Goal: Check status: Check status

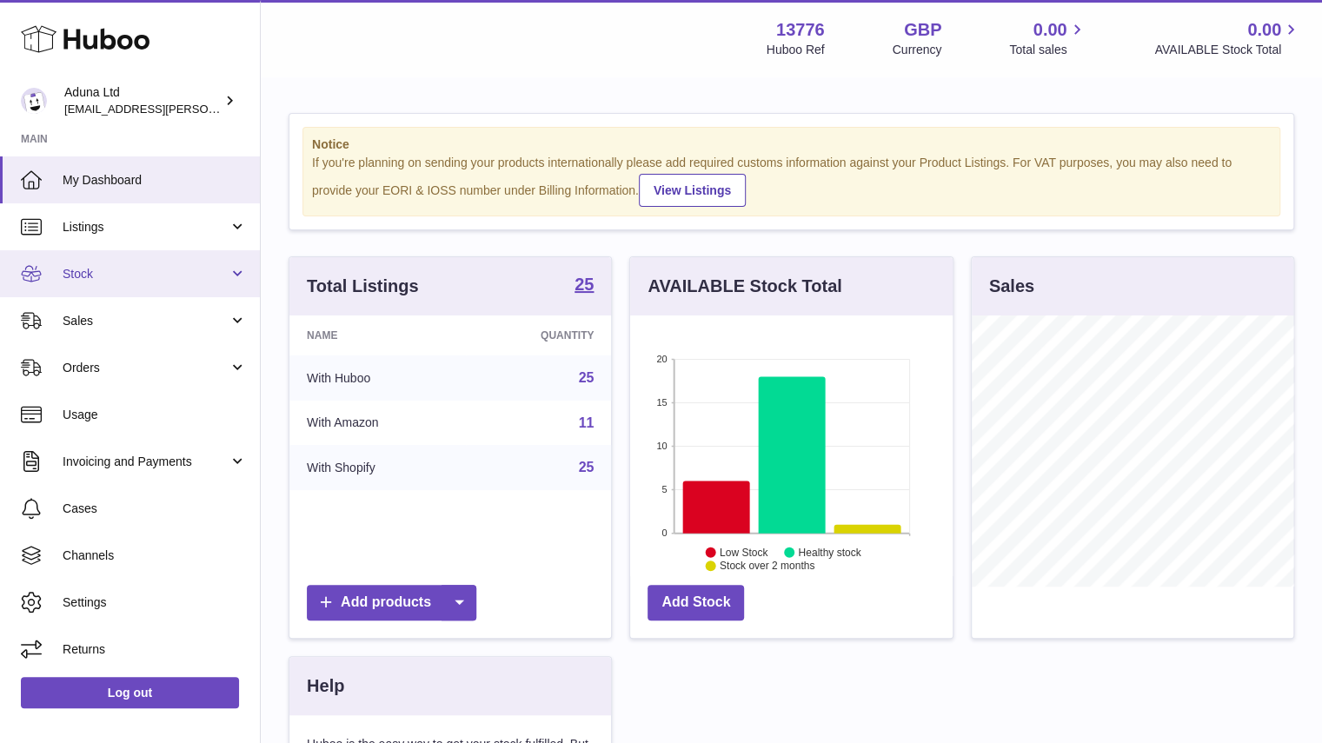
scroll to position [271, 322]
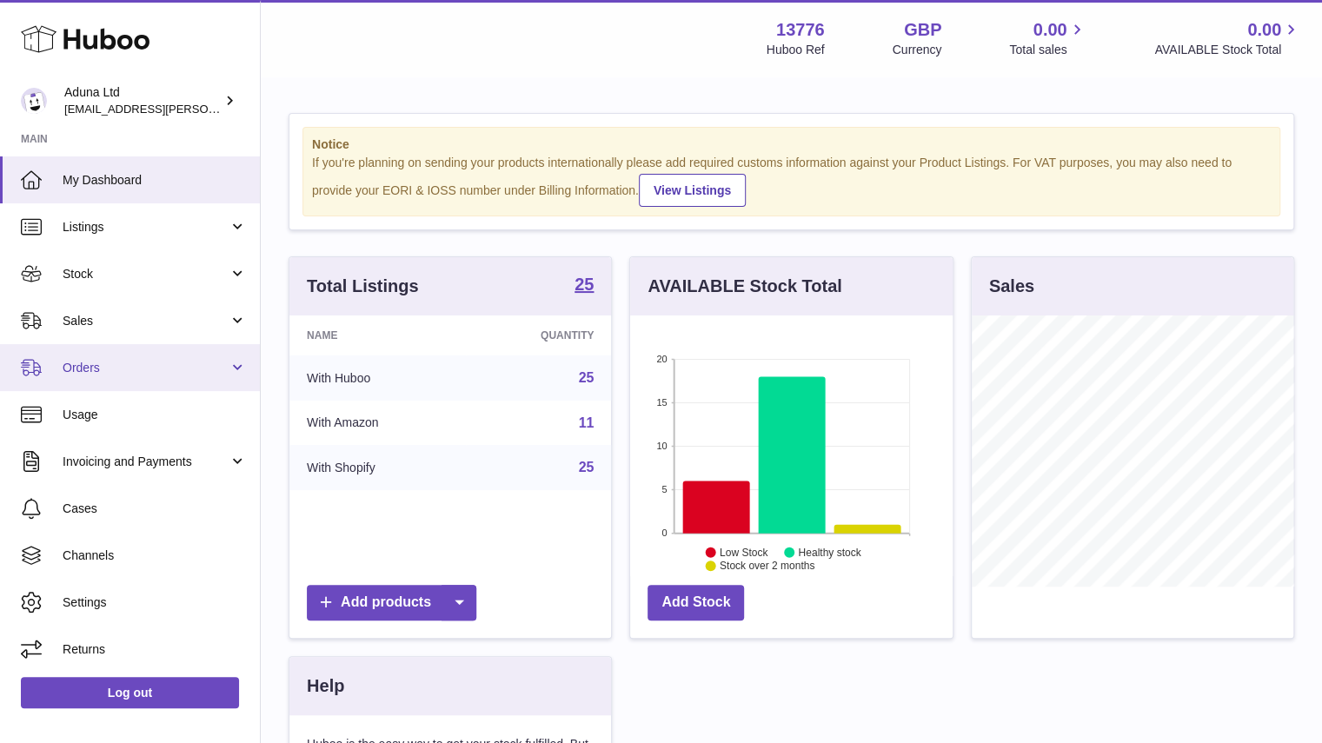
click at [137, 348] on link "Orders" at bounding box center [130, 367] width 260 height 47
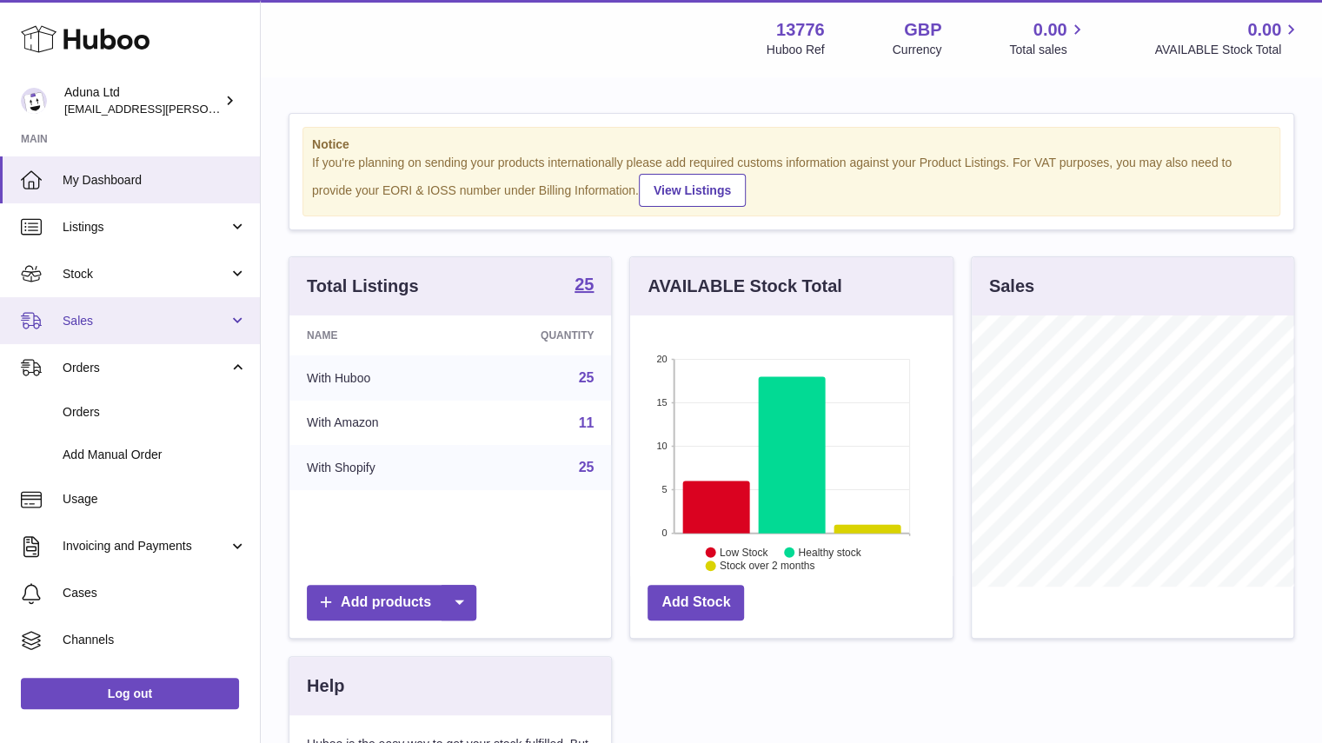
click at [124, 321] on span "Sales" at bounding box center [146, 321] width 166 height 17
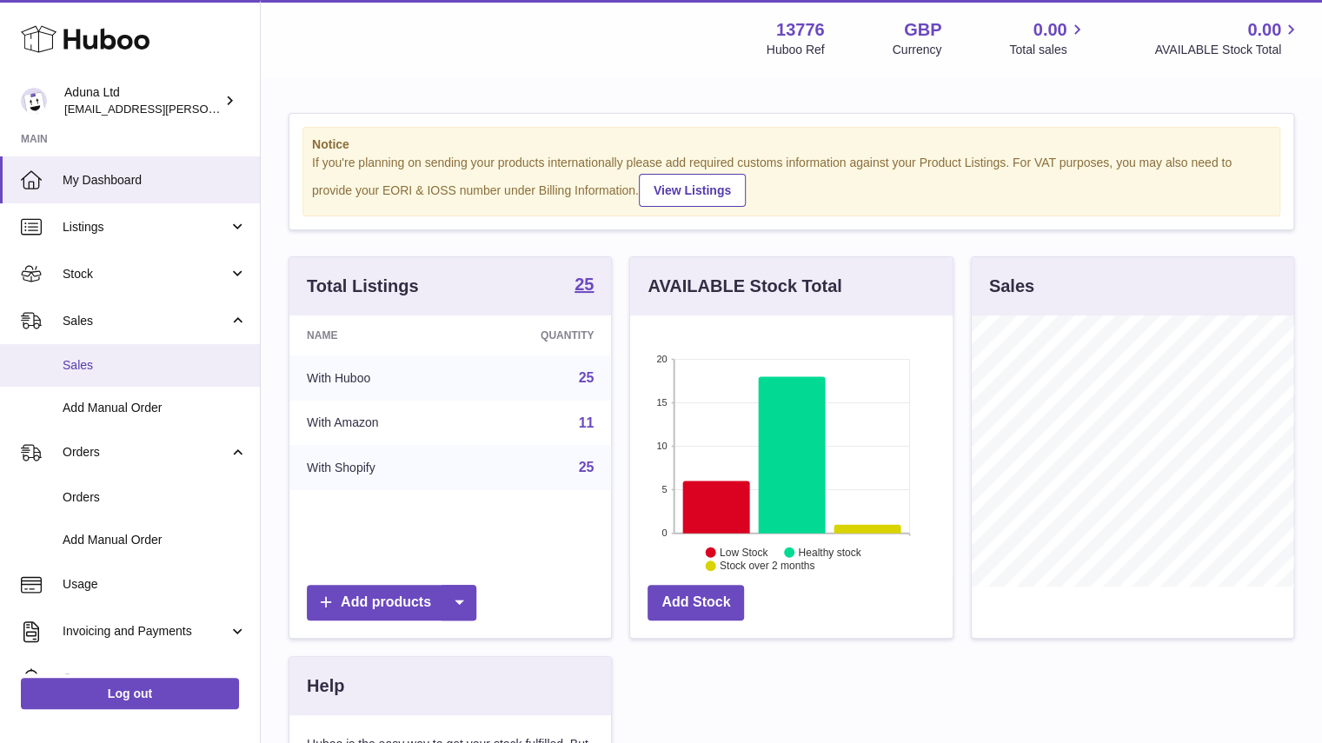
click at [130, 361] on span "Sales" at bounding box center [155, 365] width 184 height 17
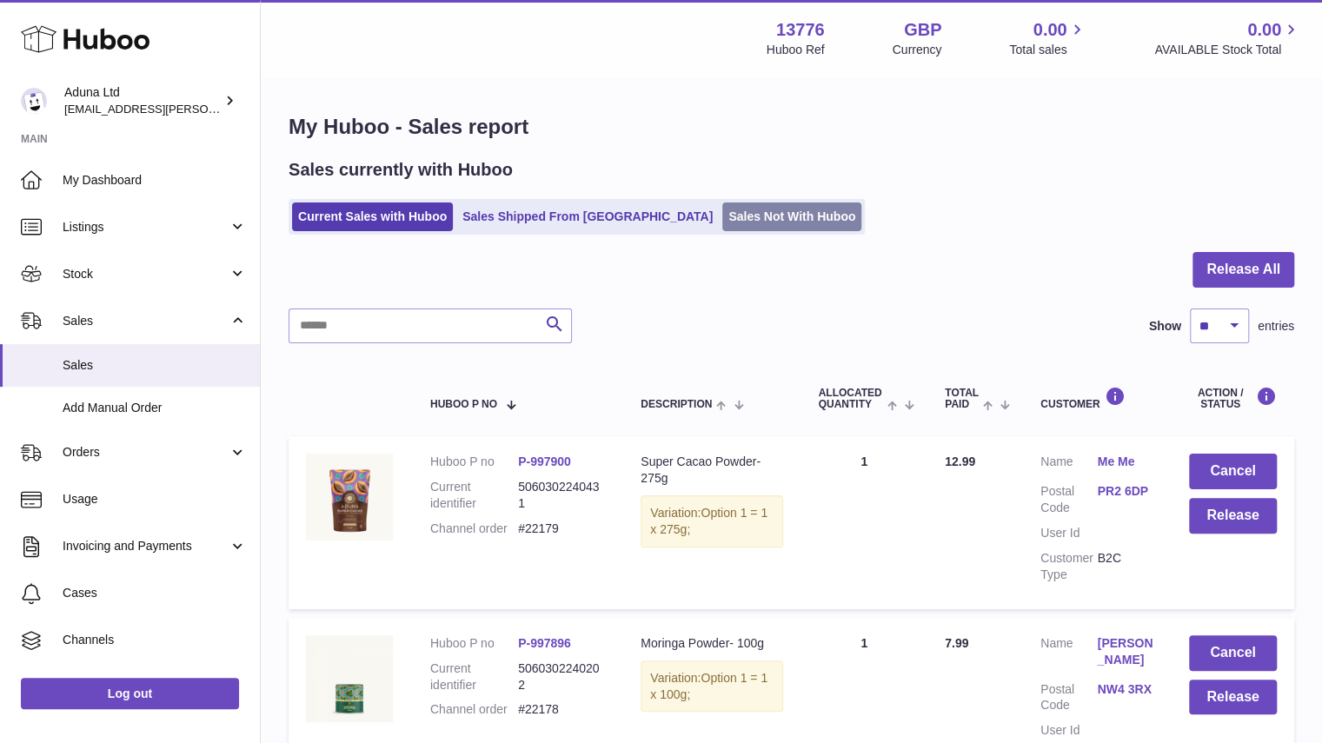
click at [728, 215] on link "Sales Not With Huboo" at bounding box center [791, 217] width 139 height 29
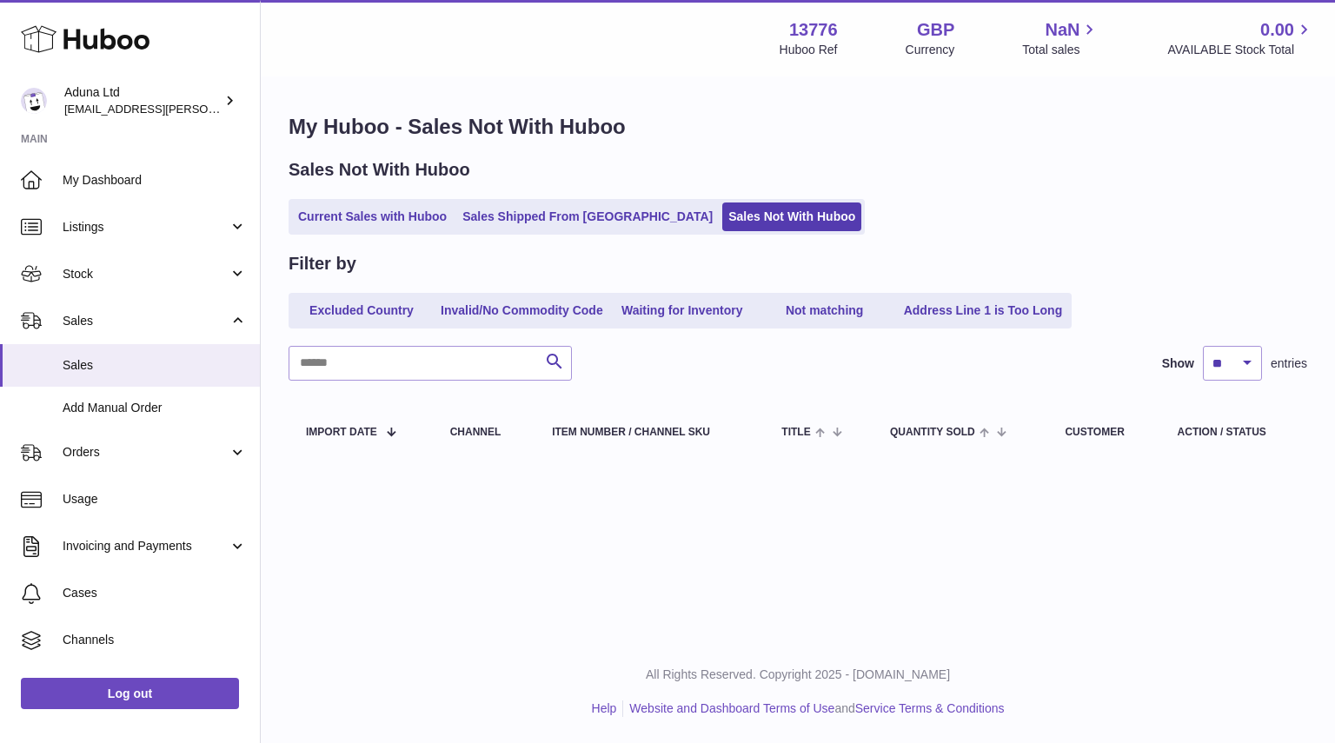
click at [728, 215] on link "Sales Not With Huboo" at bounding box center [791, 217] width 139 height 29
click at [426, 216] on link "Current Sales with Huboo" at bounding box center [372, 217] width 161 height 29
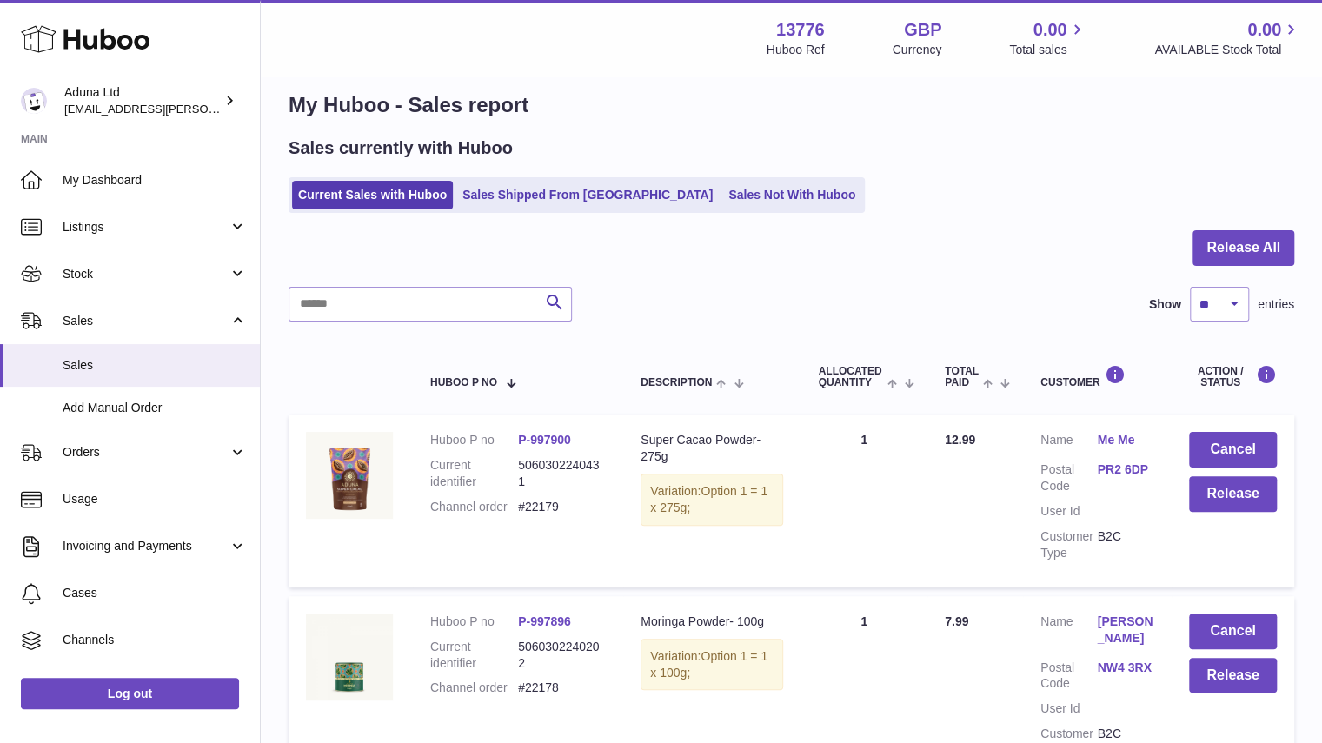
scroll to position [19, 0]
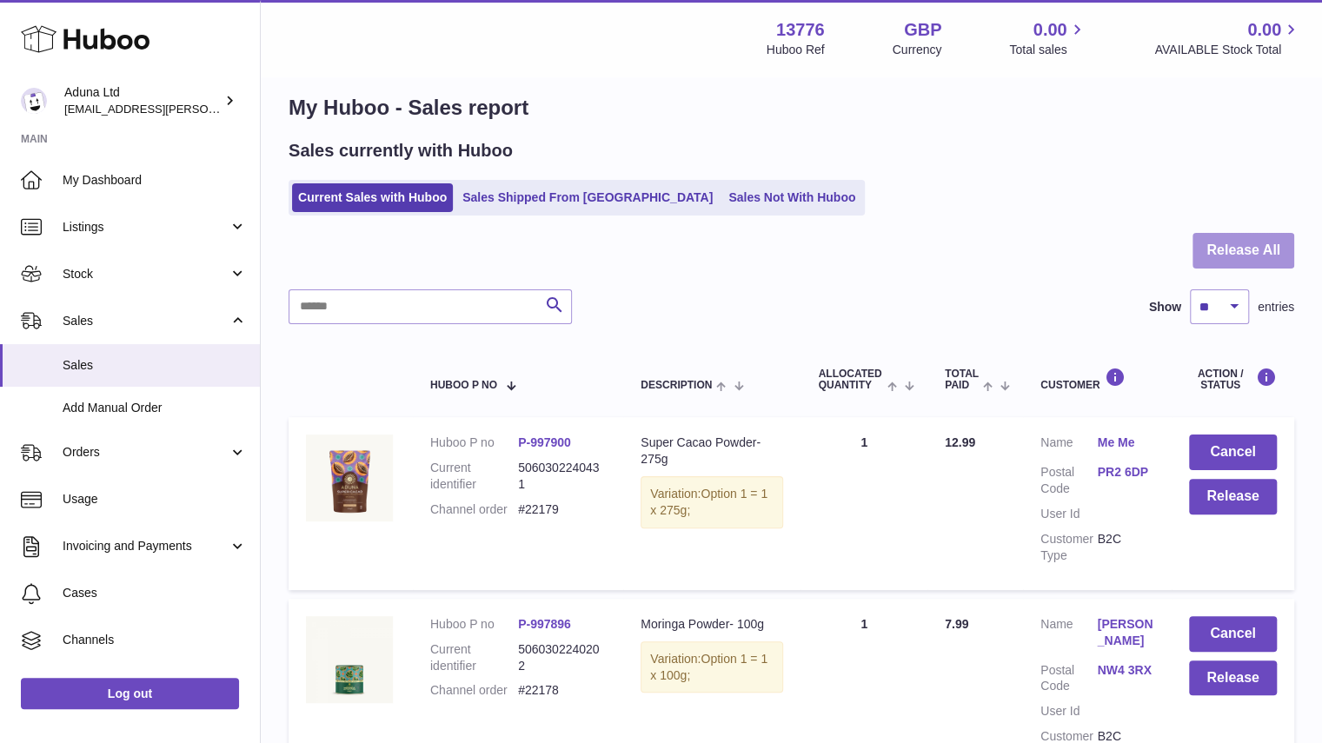
click at [1232, 254] on button "Release All" at bounding box center [1244, 251] width 102 height 36
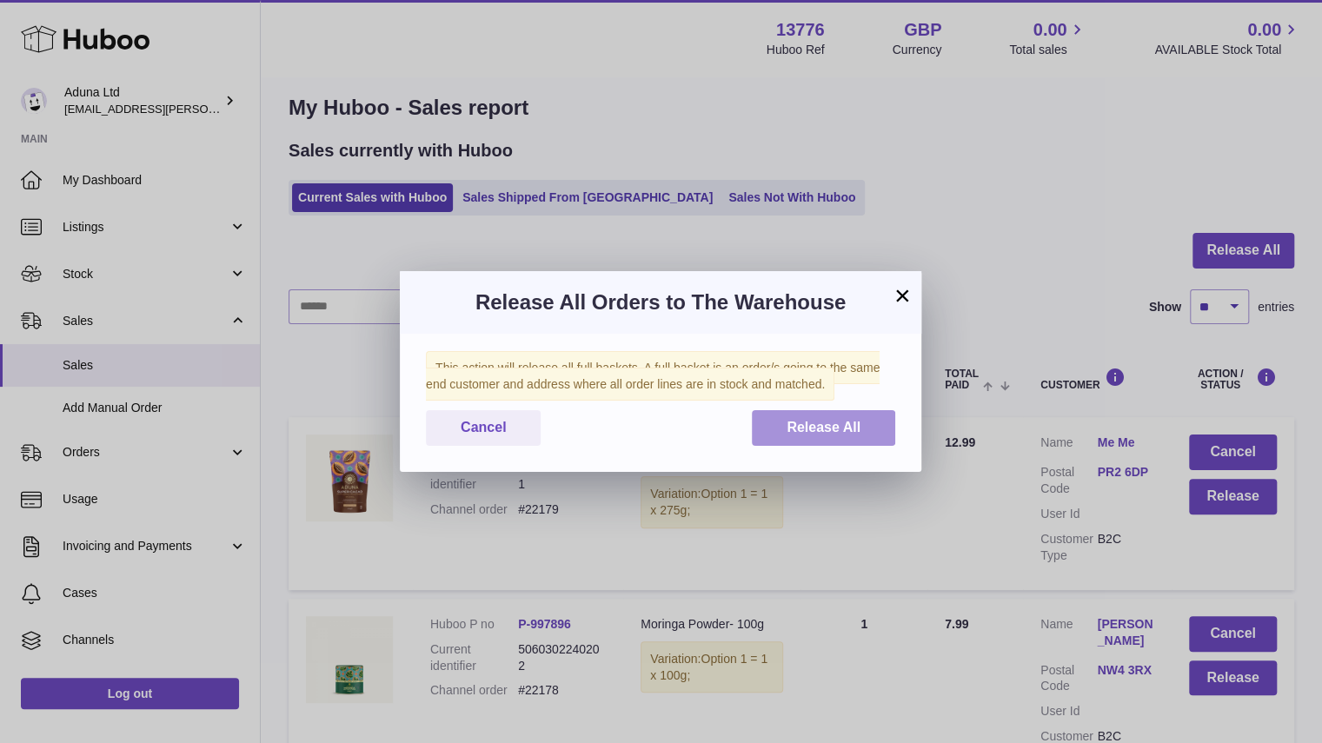
click at [850, 420] on span "Release All" at bounding box center [824, 427] width 74 height 15
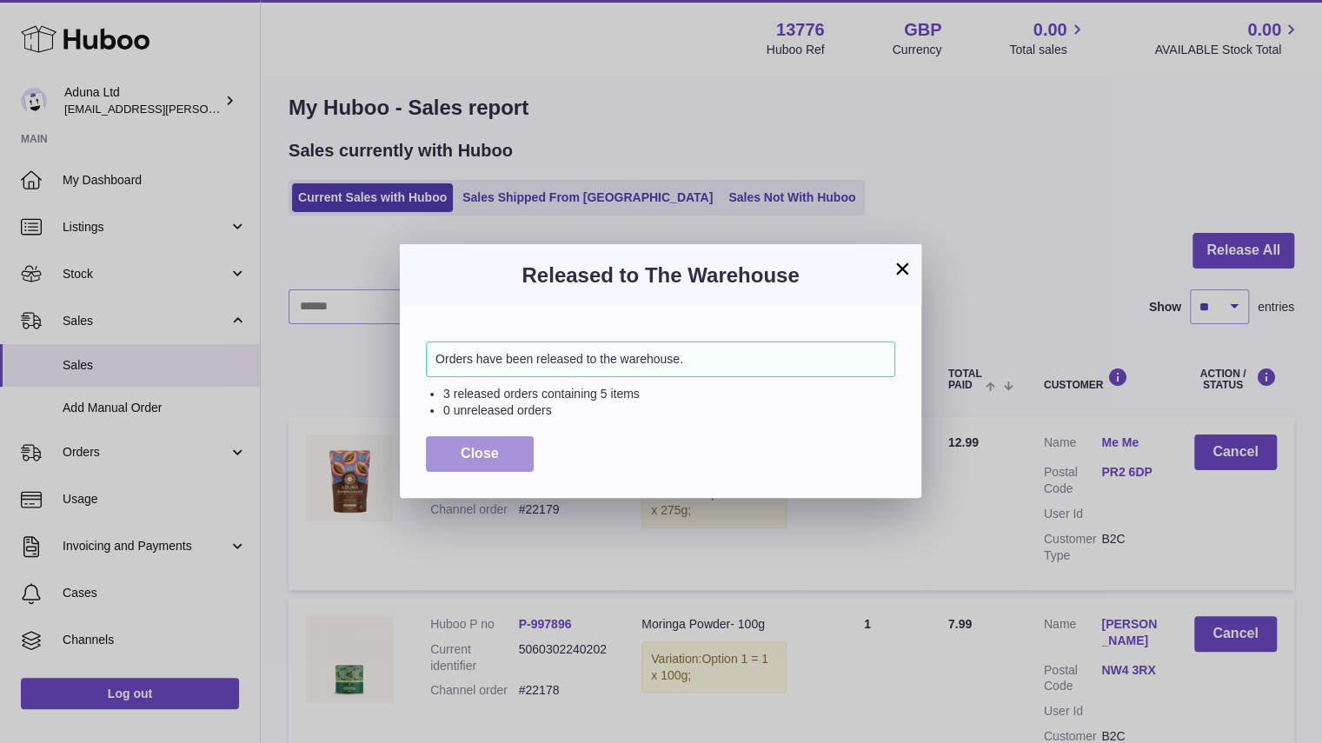
click at [490, 459] on span "Close" at bounding box center [480, 453] width 38 height 15
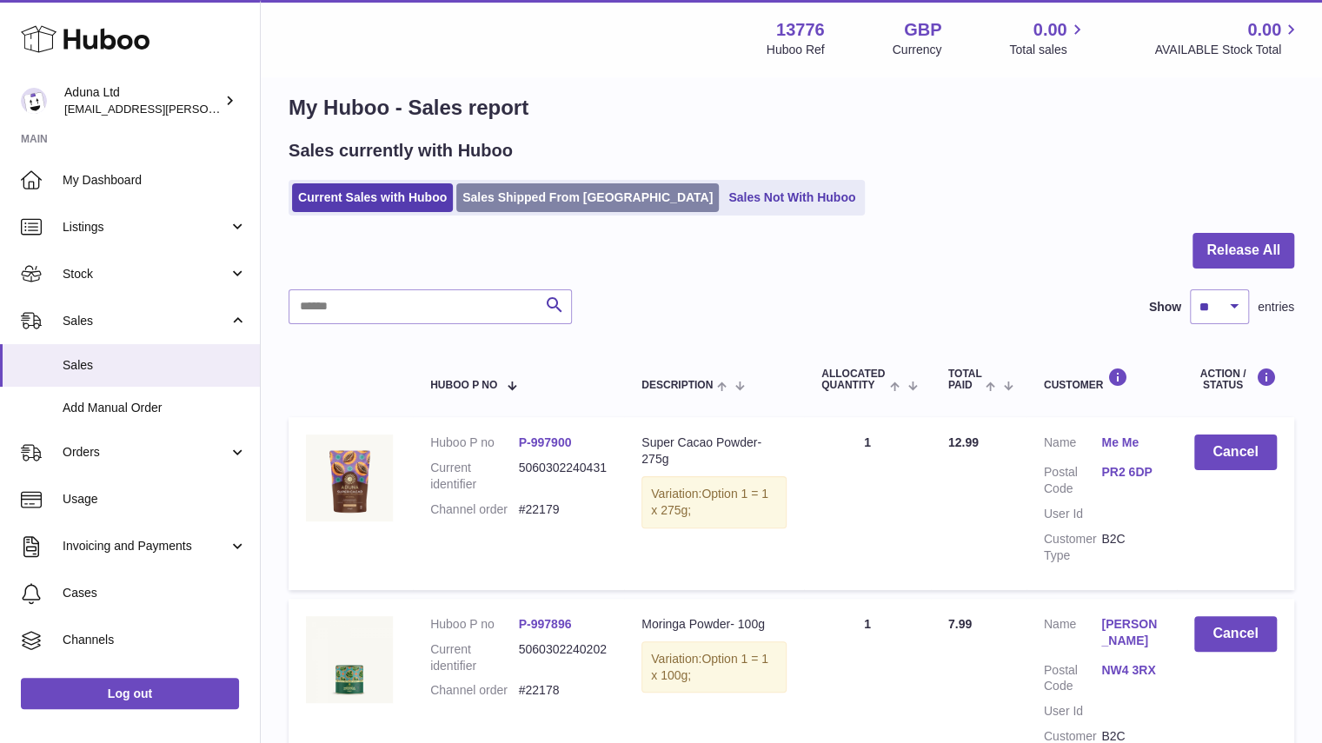
click at [558, 208] on link "Sales Shipped From [GEOGRAPHIC_DATA]" at bounding box center [587, 197] width 263 height 29
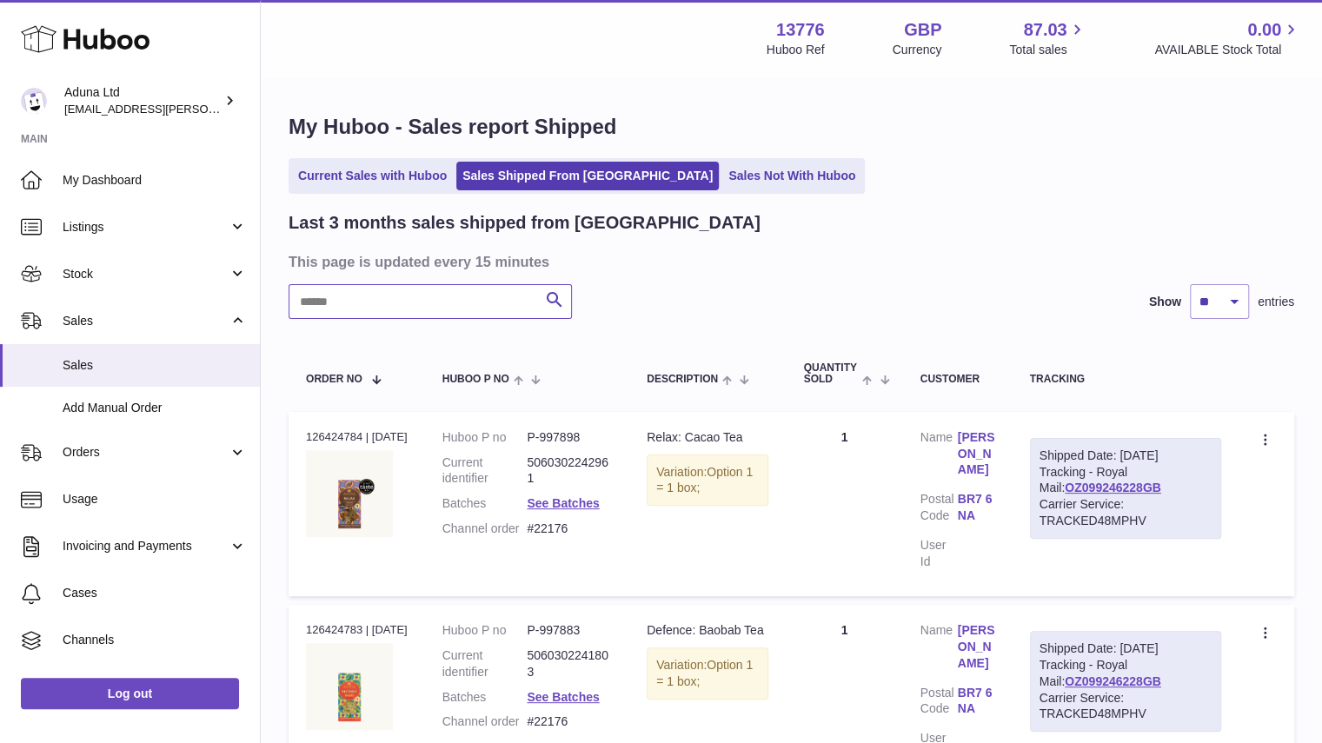
click at [429, 302] on input "text" at bounding box center [430, 301] width 283 height 35
paste input "******"
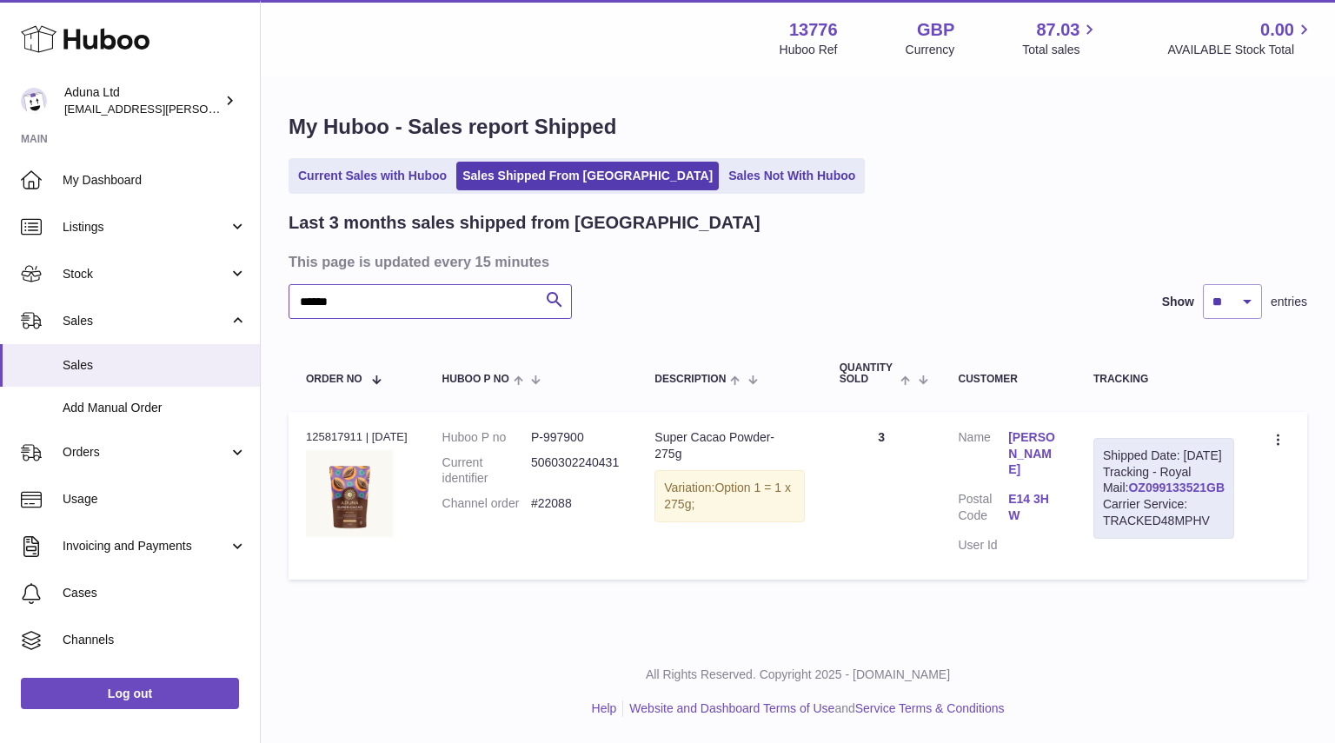
type input "******"
click at [1151, 495] on link "OZ099133521GB" at bounding box center [1176, 488] width 96 height 14
click at [1041, 491] on link "E14 3HW" at bounding box center [1033, 507] width 50 height 33
